Goal: Find contact information: Find contact information

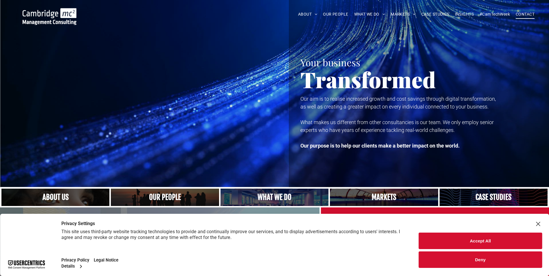
drag, startPoint x: 507, startPoint y: 19, endPoint x: 515, endPoint y: 16, distance: 8.4
click at [508, 19] on nav "ABOUT ABOUT US CHARITY ARMED FORCES COVENANT CAREERS PRESS RELEASES OUR PEOPLE …" at bounding box center [410, 14] width 264 height 12
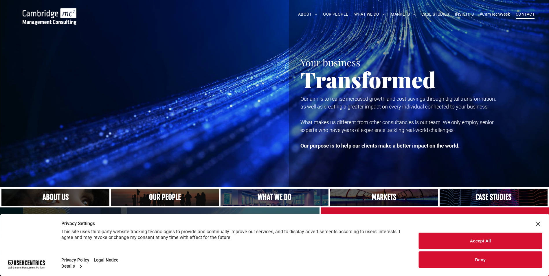
click at [515, 16] on link "CONTACT" at bounding box center [525, 14] width 25 height 9
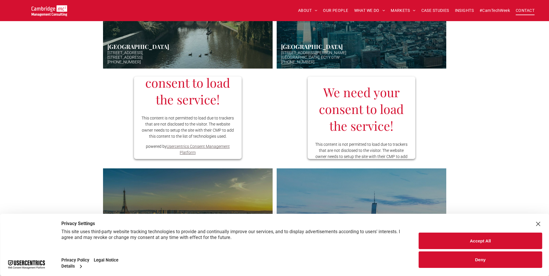
scroll to position [260, 0]
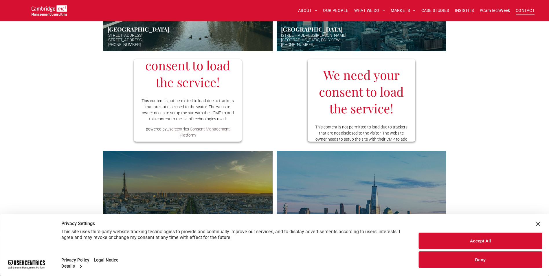
click at [536, 220] on div "Close Layer" at bounding box center [538, 224] width 8 height 8
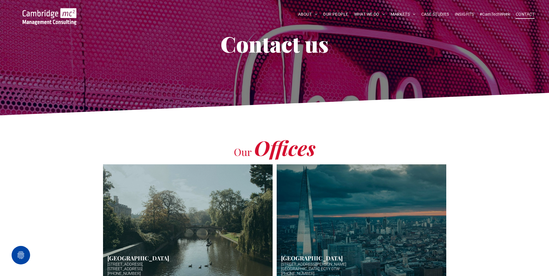
scroll to position [0, 0]
